Goal: Task Accomplishment & Management: Complete application form

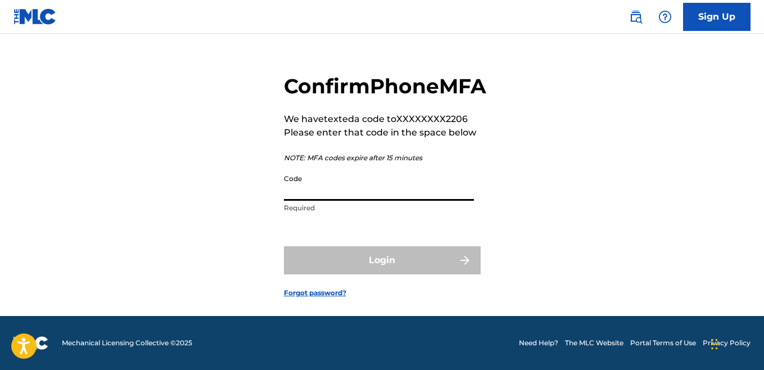
click at [319, 198] on input "Code" at bounding box center [379, 185] width 190 height 32
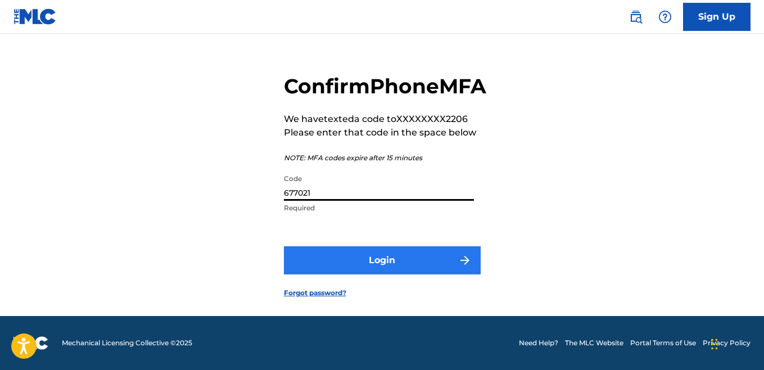
type input "677021"
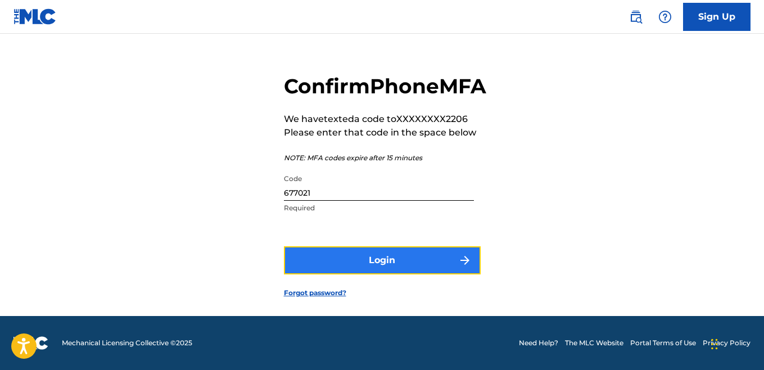
click at [413, 267] on button "Login" at bounding box center [382, 260] width 197 height 28
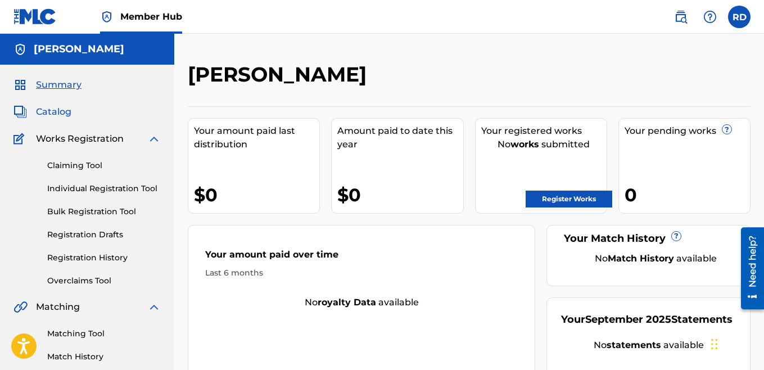
click at [49, 110] on span "Catalog" at bounding box center [53, 111] width 35 height 13
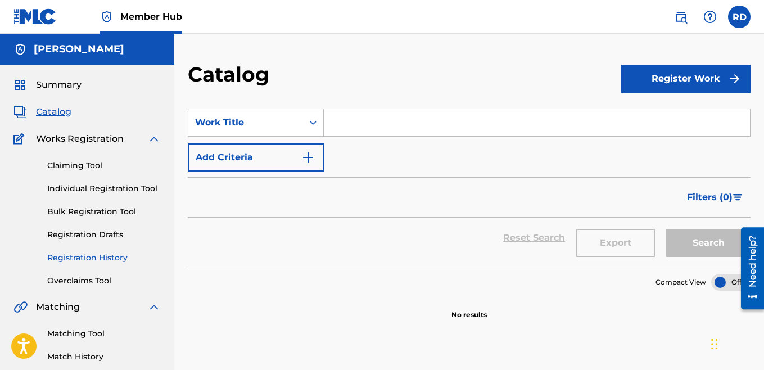
click at [88, 257] on link "Registration History" at bounding box center [104, 258] width 114 height 12
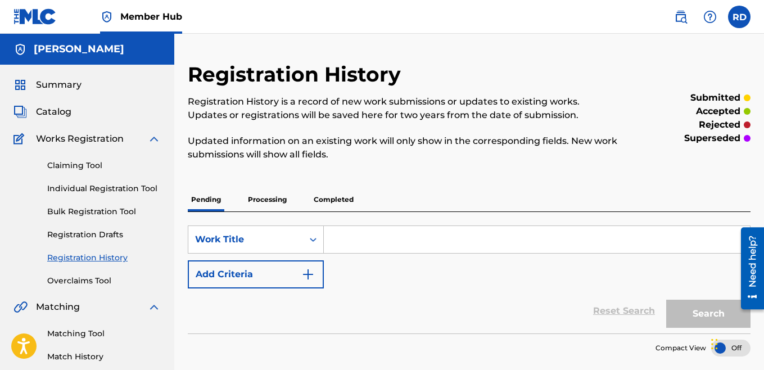
click at [330, 198] on p "Completed" at bounding box center [333, 200] width 47 height 24
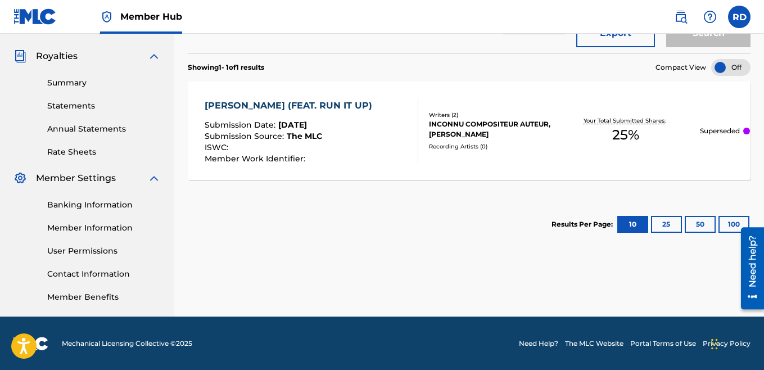
scroll to position [327, 0]
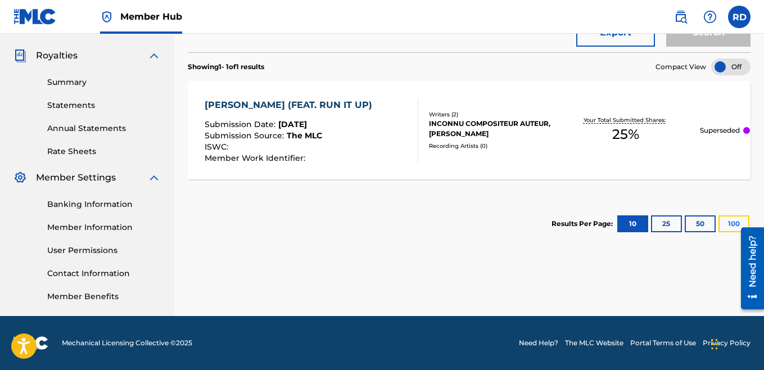
click at [724, 224] on button "100" at bounding box center [733, 223] width 31 height 17
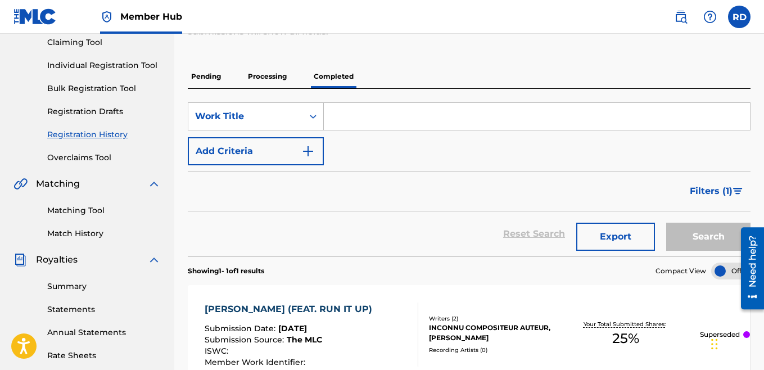
scroll to position [115, 0]
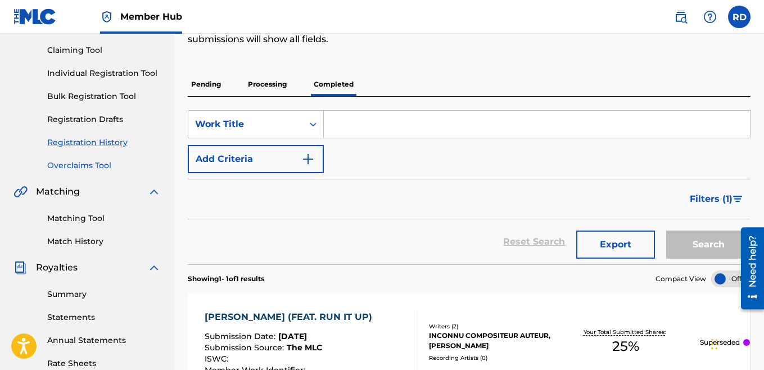
click at [81, 166] on link "Overclaims Tool" at bounding box center [104, 166] width 114 height 12
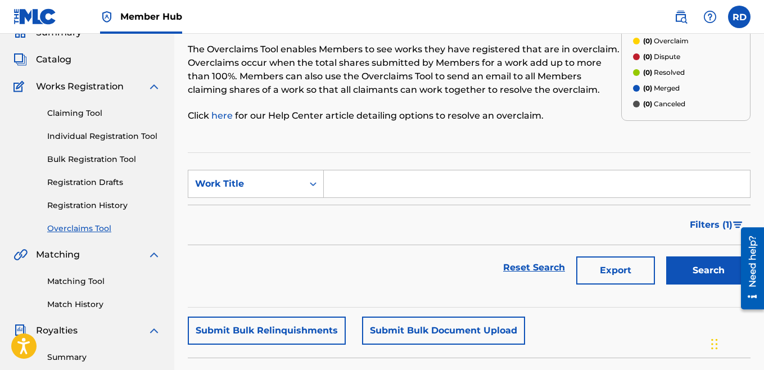
scroll to position [45, 0]
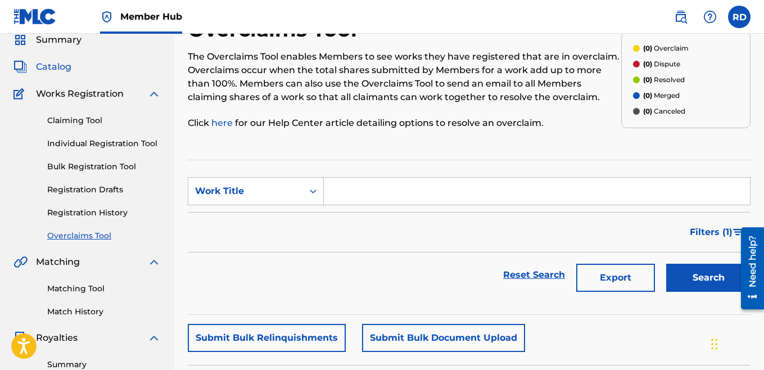
click at [55, 66] on span "Catalog" at bounding box center [53, 66] width 35 height 13
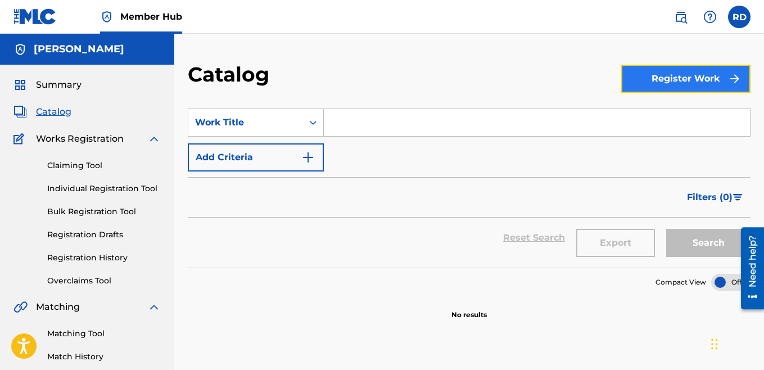
click at [686, 83] on button "Register Work" at bounding box center [685, 79] width 129 height 28
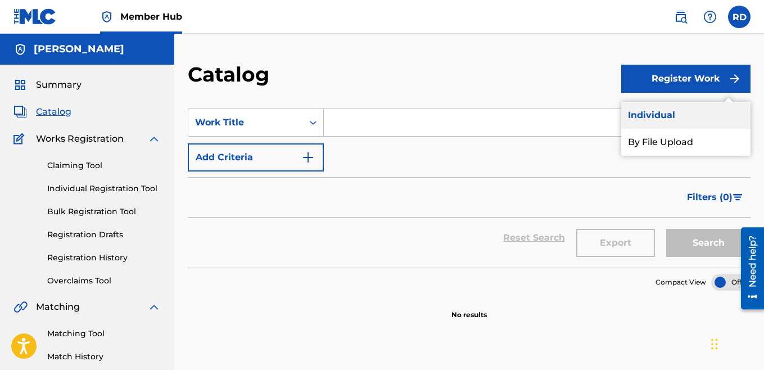
click at [673, 123] on link "Individual" at bounding box center [685, 115] width 129 height 27
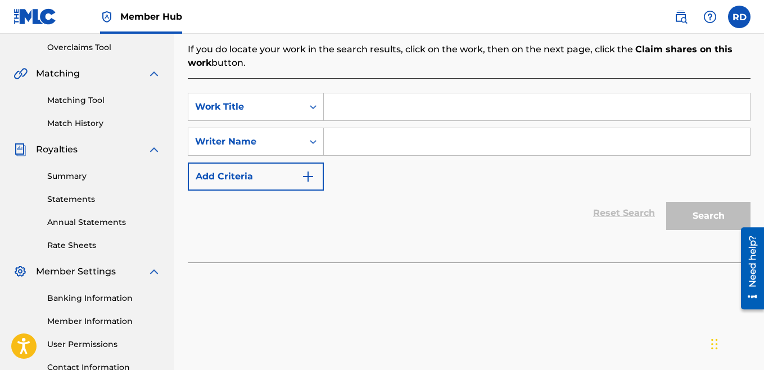
scroll to position [235, 0]
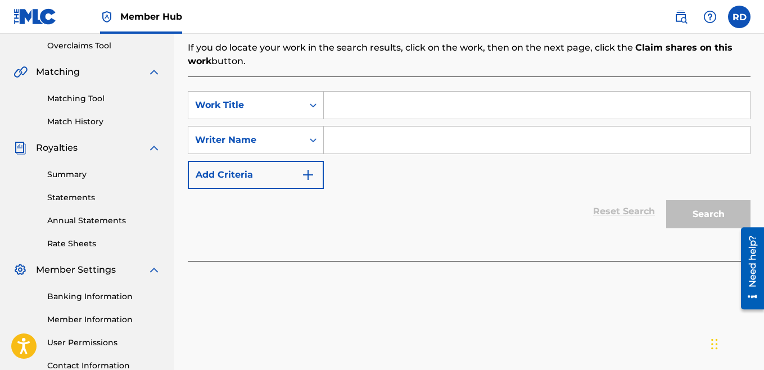
click at [375, 129] on input "Search Form" at bounding box center [537, 139] width 426 height 27
type input "h"
type input "[PERSON_NAME]"
click at [686, 211] on div "Search" at bounding box center [705, 211] width 90 height 45
